Goal: Check status: Check status

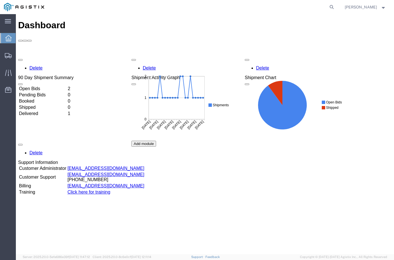
click at [67, 86] on td "Open Bids" at bounding box center [43, 89] width 48 height 6
